Goal: Task Accomplishment & Management: Manage account settings

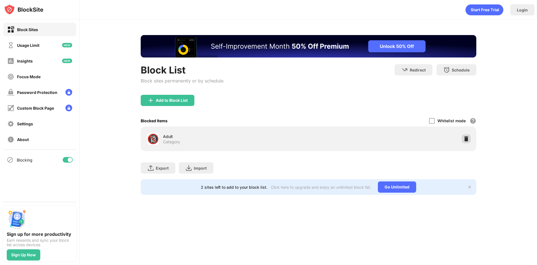
click at [464, 141] on img at bounding box center [467, 139] width 6 height 6
